Goal: Information Seeking & Learning: Learn about a topic

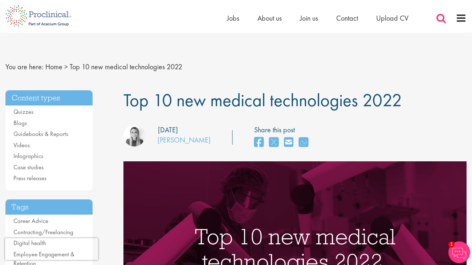
click at [442, 18] on span at bounding box center [441, 18] width 11 height 11
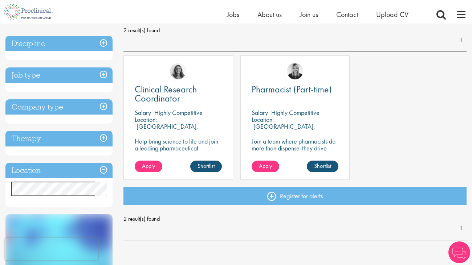
scroll to position [91, 0]
